Goal: Book appointment/travel/reservation

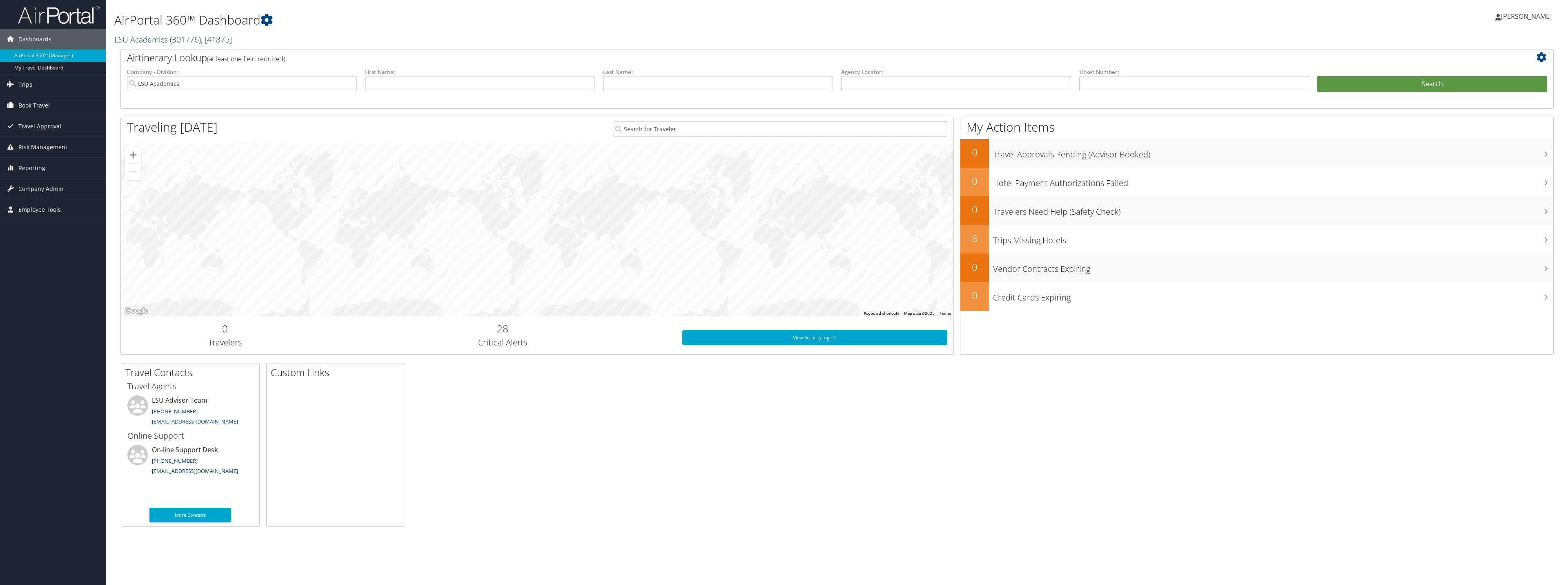
click at [30, 97] on span "Book Travel" at bounding box center [34, 106] width 31 height 20
click at [52, 133] on link "Book/Manage Online Trips" at bounding box center [53, 134] width 106 height 13
